Goal: Task Accomplishment & Management: Use online tool/utility

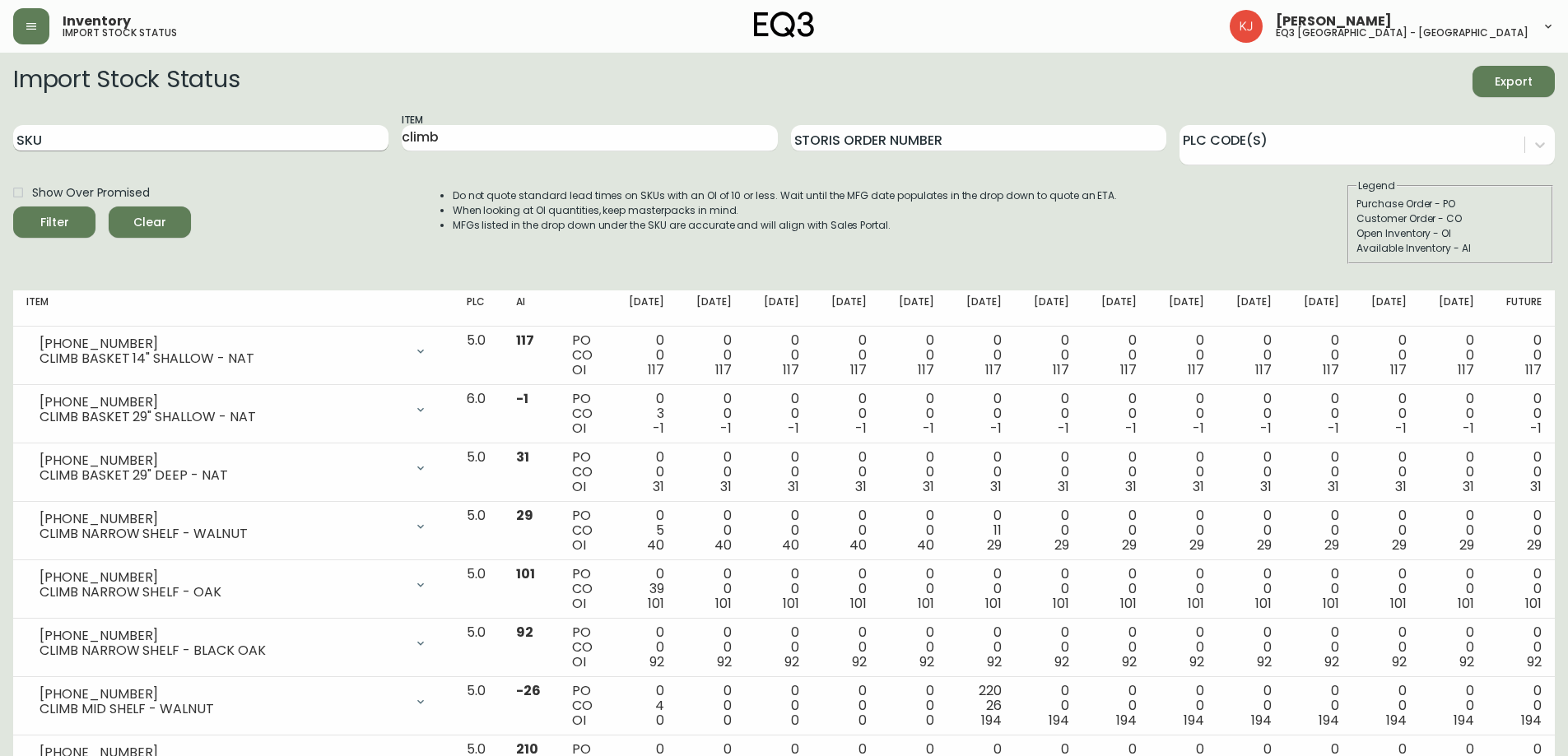
click at [296, 139] on input "SKU" at bounding box center [200, 138] width 376 height 27
type input "[PHONE_NUMBER]"
click at [13, 207] on button "Filter" at bounding box center [53, 223] width 82 height 32
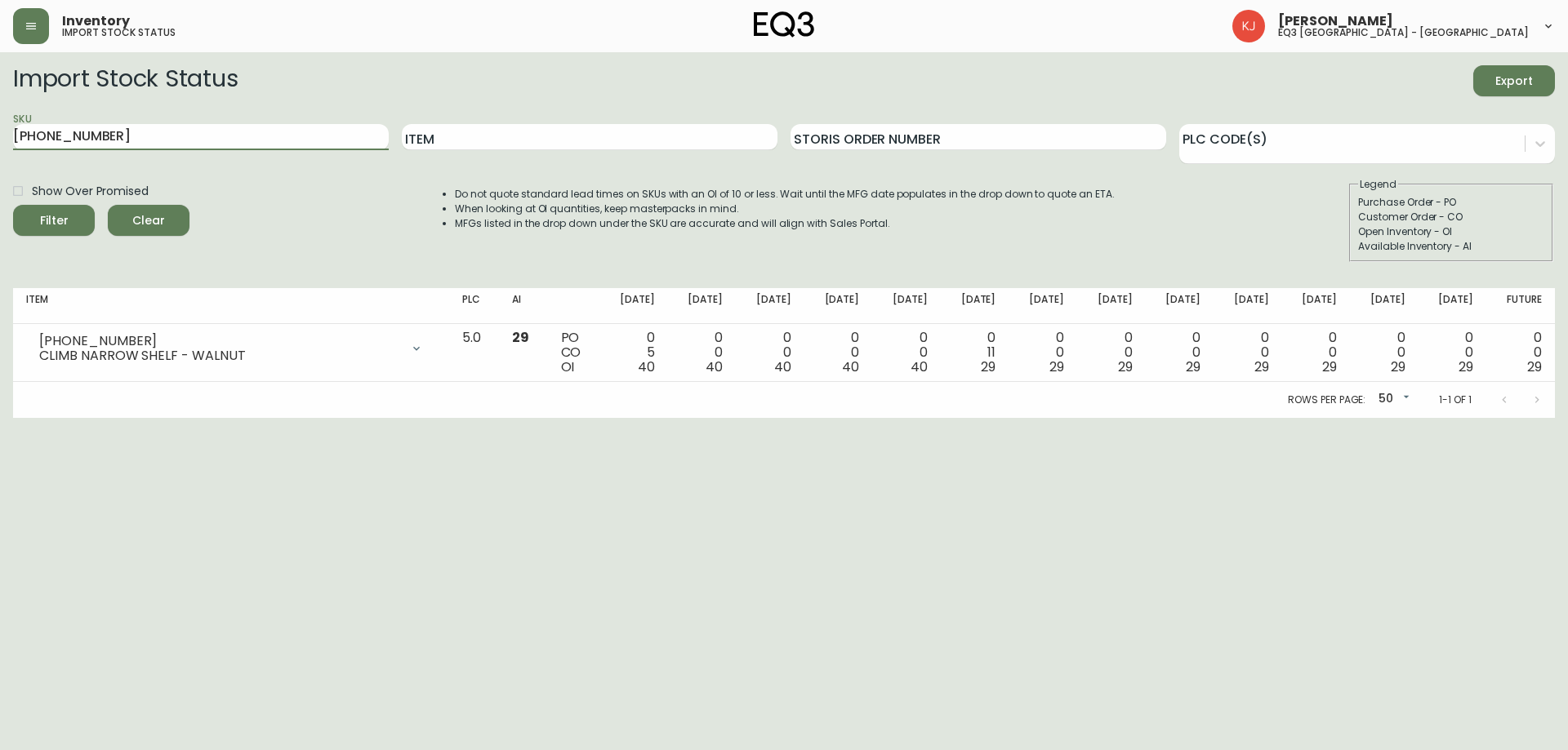
drag, startPoint x: 105, startPoint y: 140, endPoint x: 0, endPoint y: 139, distance: 105.0
click at [0, 139] on main "Import Stock Status Export SKU [PHONE_NUMBER] Item Storis Order Number PLC Code…" at bounding box center [784, 235] width 1568 height 366
type input "[PHONE_NUMBER]"
click at [13, 205] on button "Filter" at bounding box center [53, 221] width 81 height 31
drag, startPoint x: 119, startPoint y: 124, endPoint x: 0, endPoint y: 145, distance: 120.8
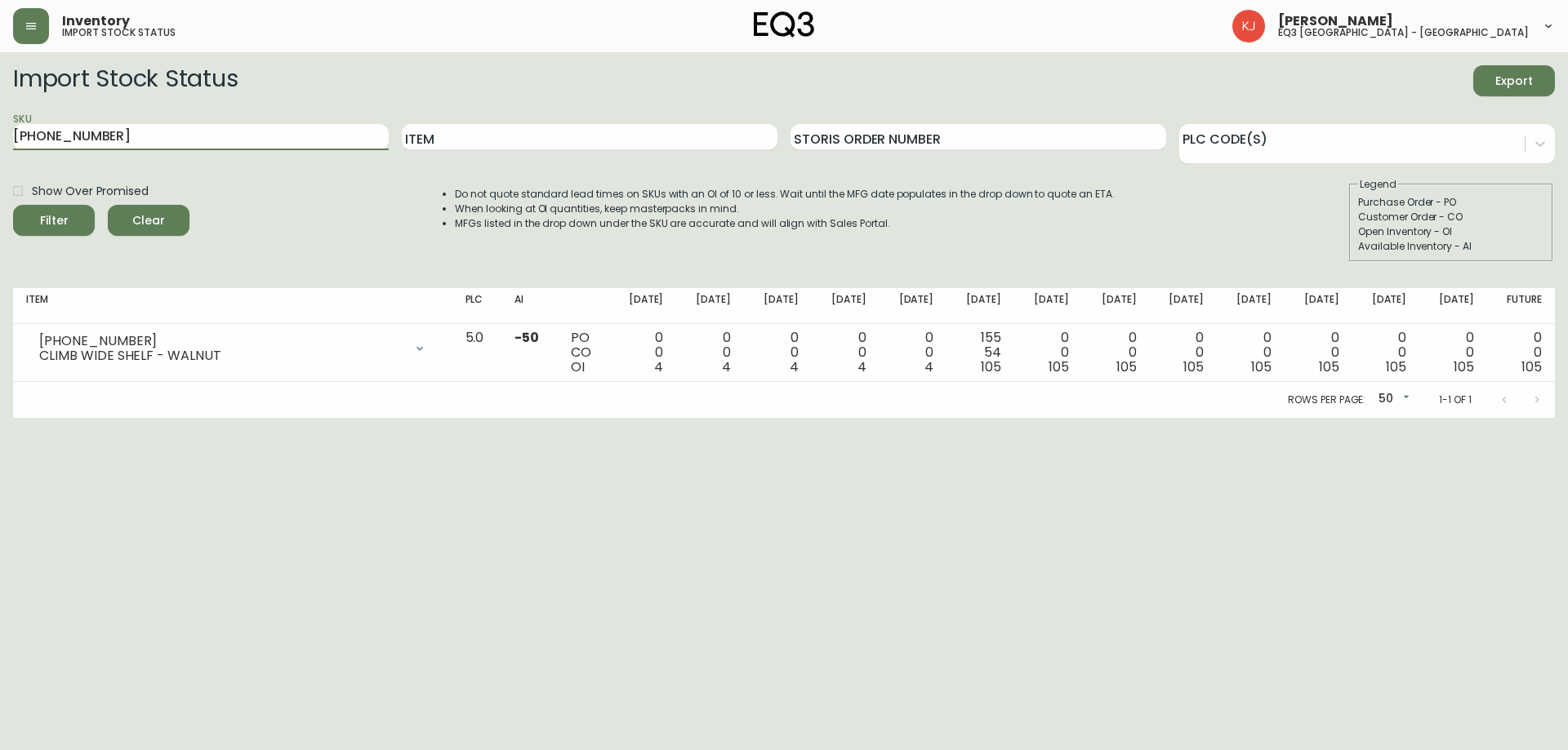
click at [0, 145] on main "Import Stock Status Export SKU [PHONE_NUMBER] Item Storis Order Number PLC Code…" at bounding box center [784, 235] width 1568 height 366
click at [13, 205] on button "Filter" at bounding box center [53, 221] width 81 height 31
drag, startPoint x: 116, startPoint y: 138, endPoint x: 50, endPoint y: 129, distance: 66.6
click at [50, 129] on input "[PHONE_NUMBER]" at bounding box center [201, 137] width 376 height 26
type input "7"
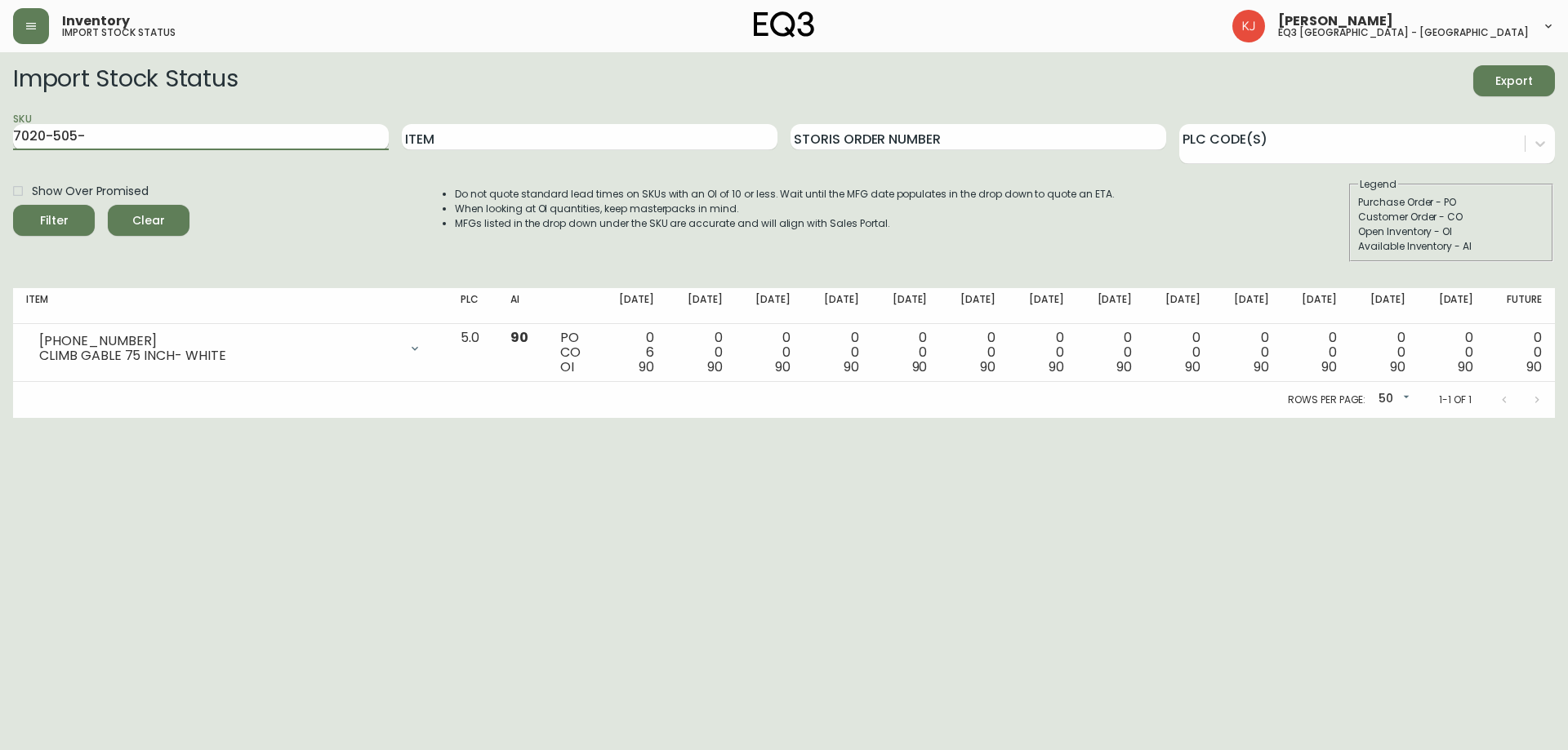
type input "[PHONE_NUMBER]"
click at [13, 205] on button "Filter" at bounding box center [53, 221] width 81 height 31
drag, startPoint x: 126, startPoint y: 144, endPoint x: 0, endPoint y: 105, distance: 131.9
click at [0, 105] on main "Import Stock Status Export SKU [PHONE_NUMBER] Item Storis Order Number PLC Code…" at bounding box center [784, 235] width 1568 height 366
click at [13, 205] on button "Filter" at bounding box center [53, 221] width 81 height 31
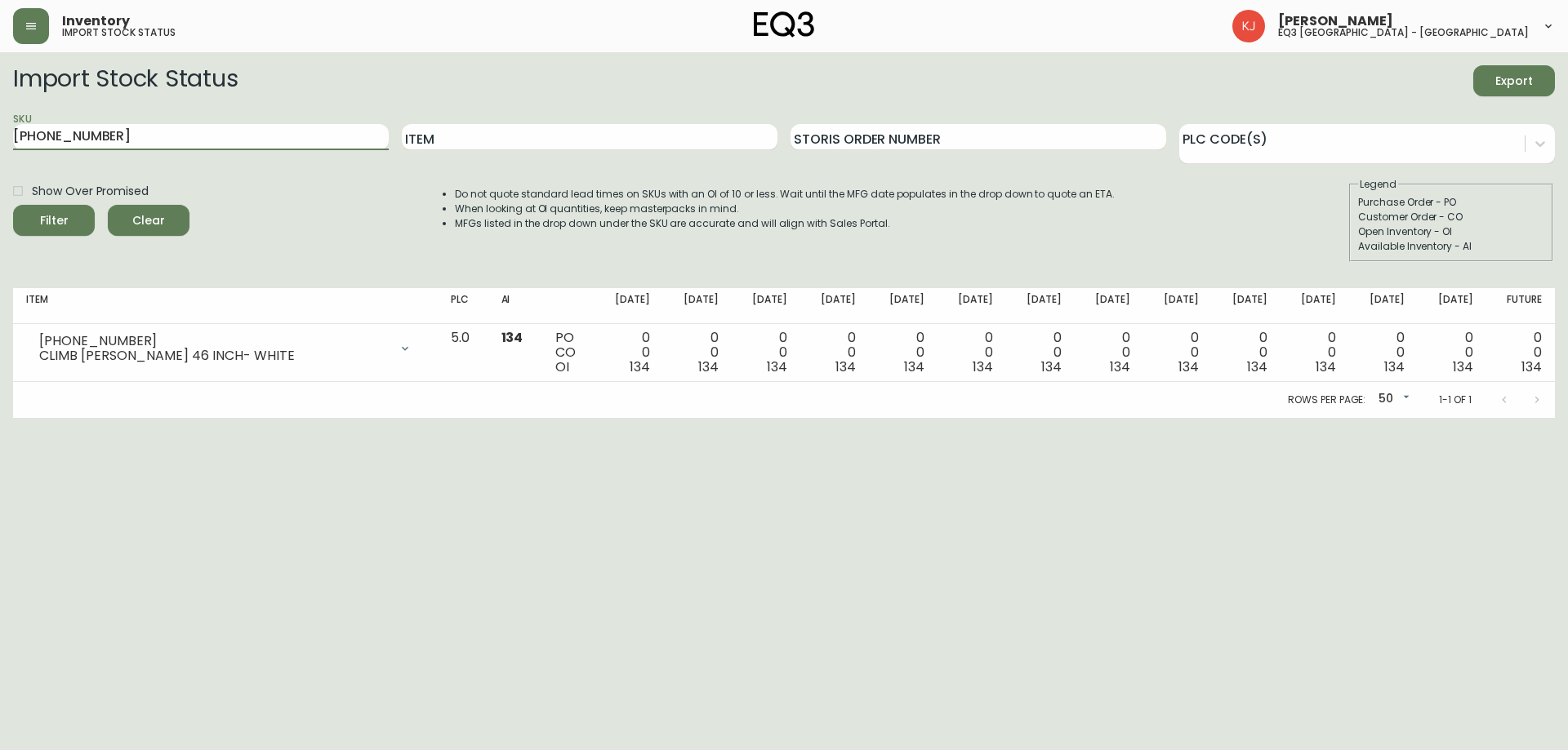
drag, startPoint x: 99, startPoint y: 141, endPoint x: 0, endPoint y: 139, distance: 99.0
click at [0, 139] on main "Import Stock Status Export SKU [PHONE_NUMBER] Item Storis Order Number PLC Code…" at bounding box center [784, 235] width 1568 height 366
type input "[PHONE_NUMBER]"
click at [13, 205] on button "Filter" at bounding box center [53, 221] width 81 height 31
drag, startPoint x: 93, startPoint y: 138, endPoint x: 0, endPoint y: 127, distance: 93.6
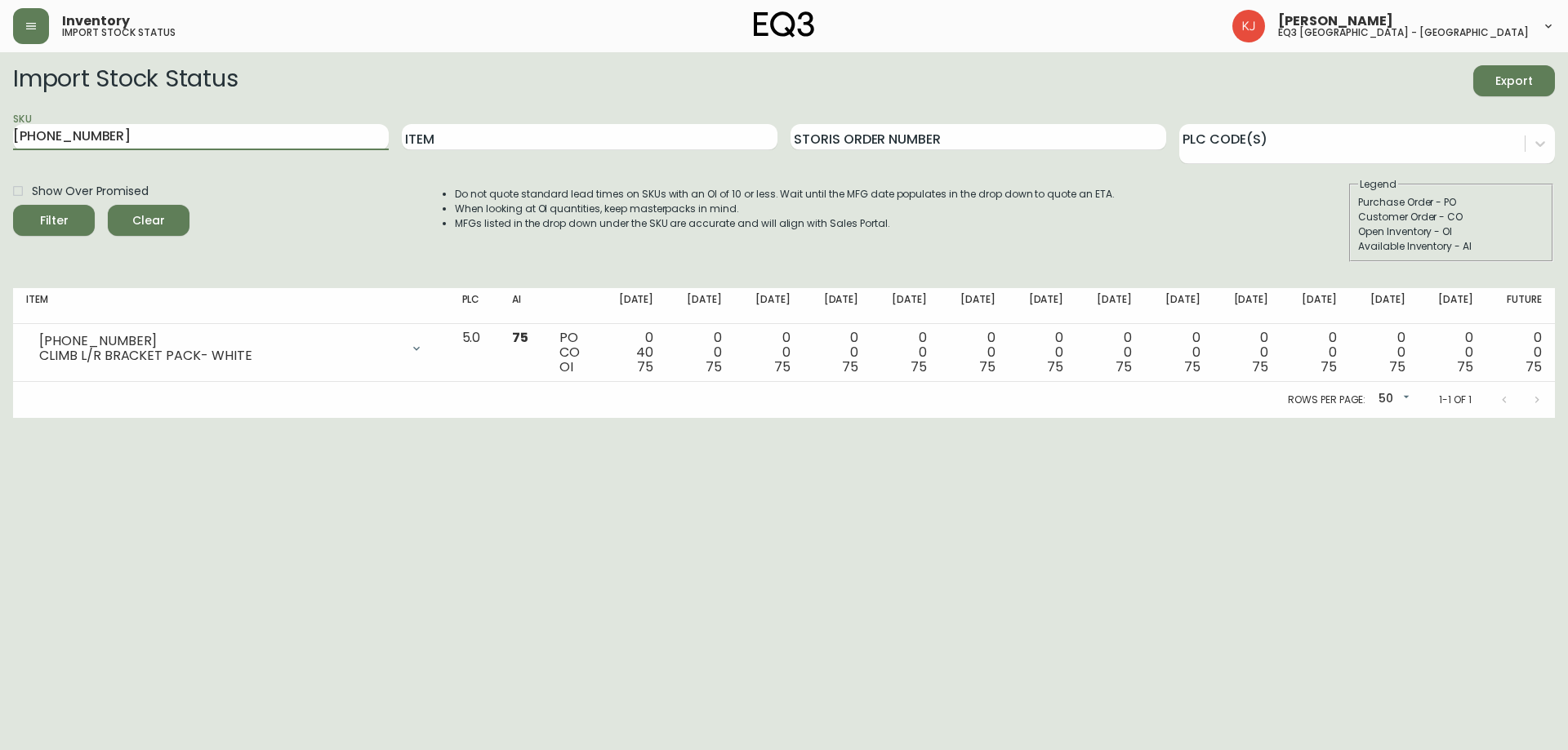
click at [0, 127] on main "Import Stock Status Export SKU [PHONE_NUMBER] Item Storis Order Number PLC Code…" at bounding box center [784, 235] width 1568 height 366
type input "[PHONE_NUMBER]"
click at [13, 205] on button "Filter" at bounding box center [53, 221] width 81 height 31
